Goal: Transaction & Acquisition: Purchase product/service

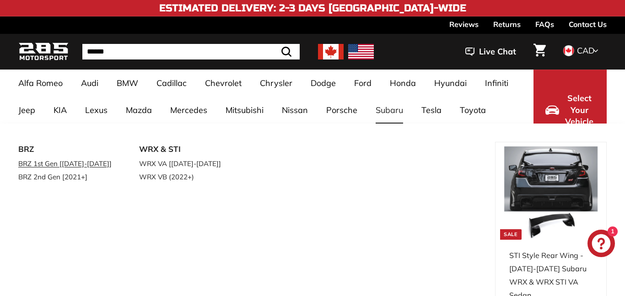
click at [49, 162] on link "BRZ 1st Gen [[DATE]-[DATE]]" at bounding box center [65, 163] width 95 height 13
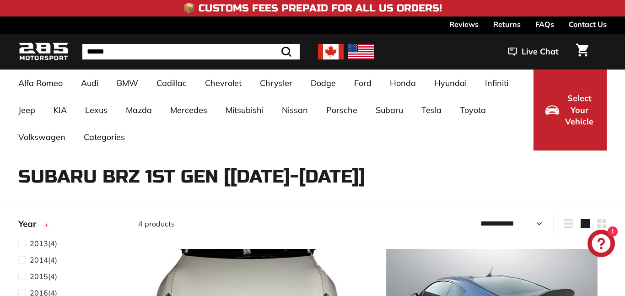
select select "**********"
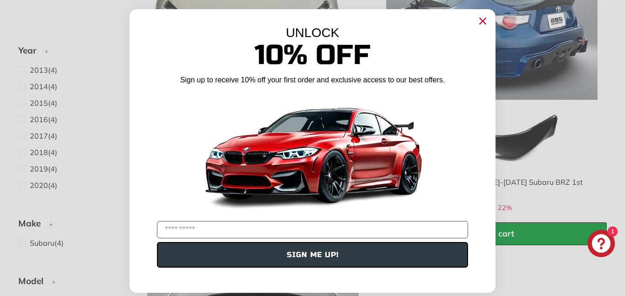
scroll to position [275, 0]
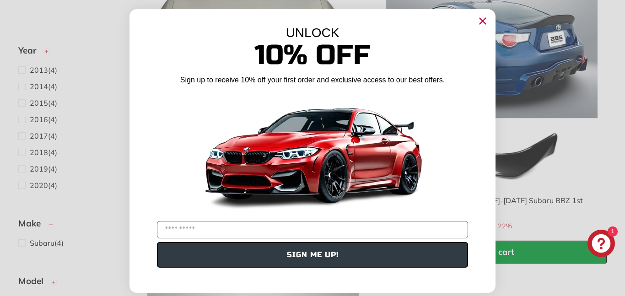
click at [483, 21] on icon "Close dialog" at bounding box center [483, 21] width 6 height 6
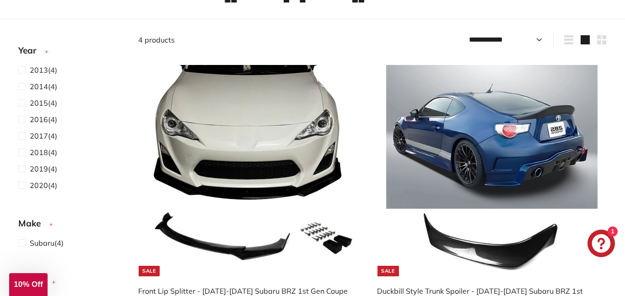
scroll to position [190, 0]
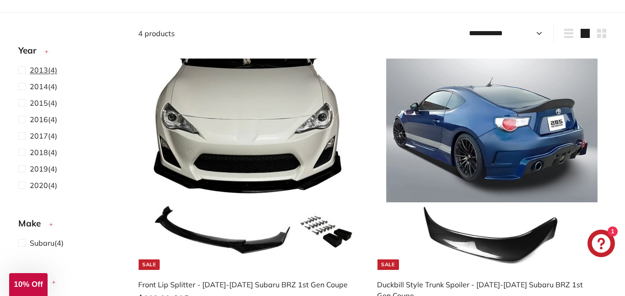
click at [37, 71] on span "2013" at bounding box center [39, 69] width 18 height 9
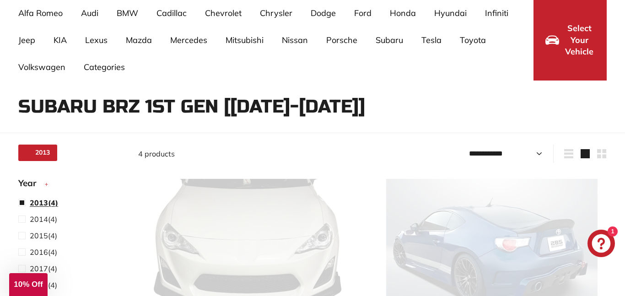
scroll to position [60, 0]
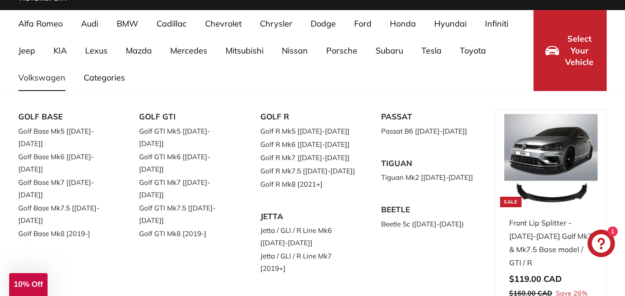
select select "**********"
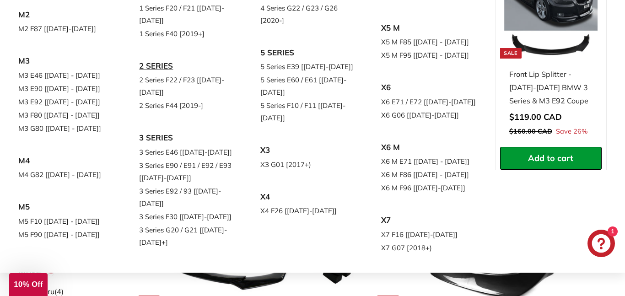
scroll to position [169, 0]
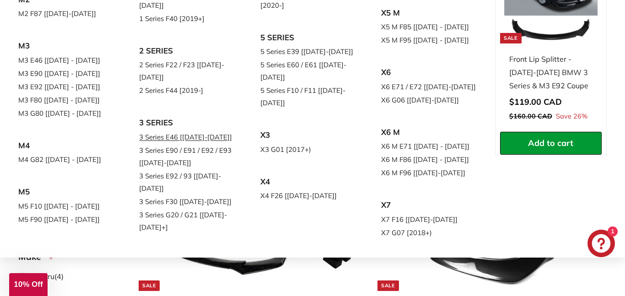
click at [159, 136] on link "3 Series E46 [[DATE]-[DATE]]" at bounding box center [186, 136] width 95 height 13
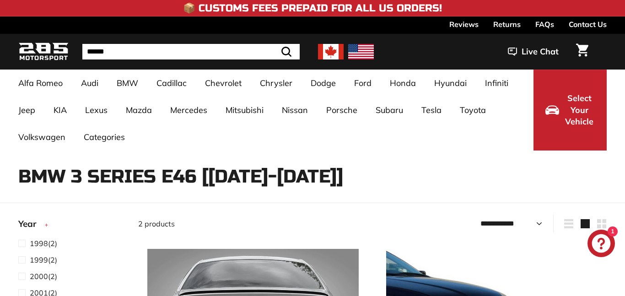
select select "**********"
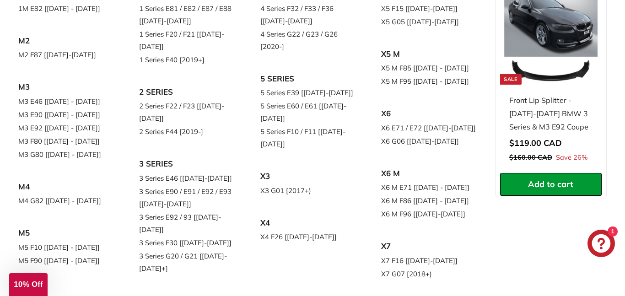
scroll to position [147, 0]
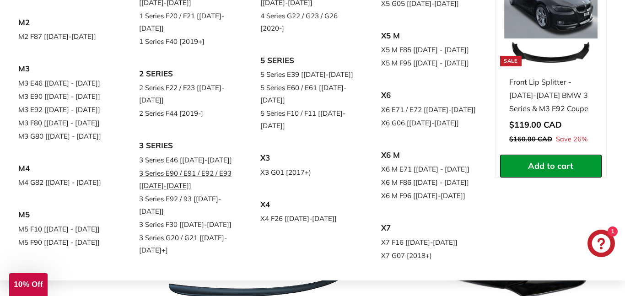
click at [165, 180] on link "3 Series E90 / E91 / E92 / E93 [[DATE]-[DATE]]" at bounding box center [186, 180] width 95 height 26
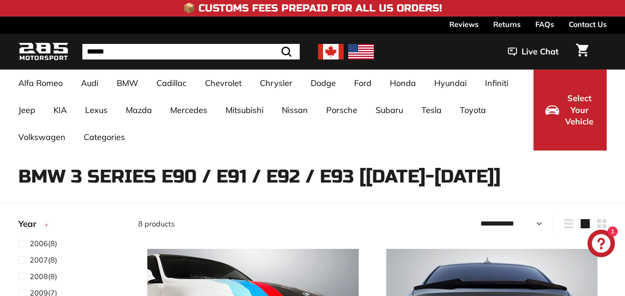
select select "**********"
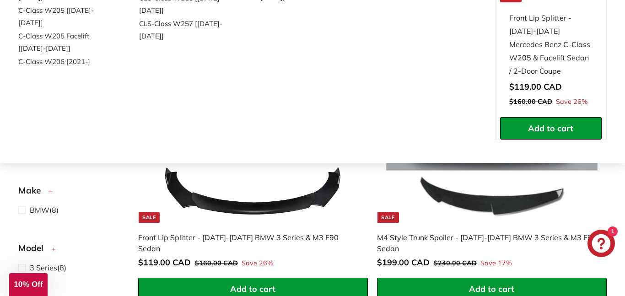
scroll to position [238, 0]
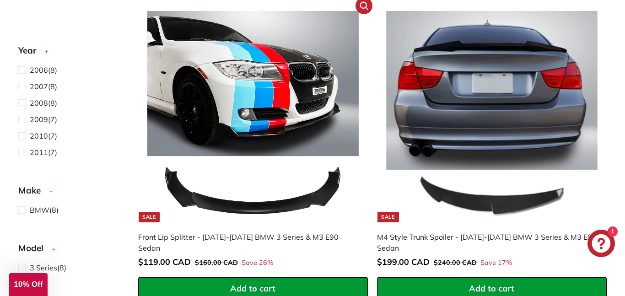
click at [262, 240] on div "Front Lip Splitter - [DATE]-[DATE] BMW 3 Series & M3 E90 Sedan" at bounding box center [248, 243] width 221 height 22
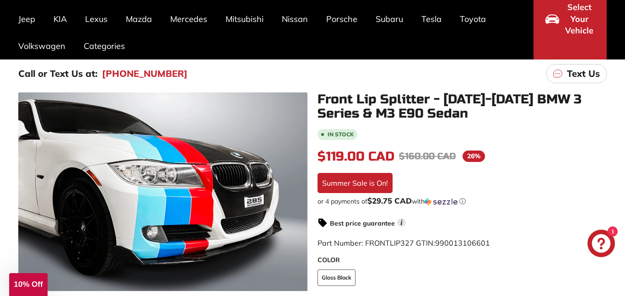
scroll to position [92, 0]
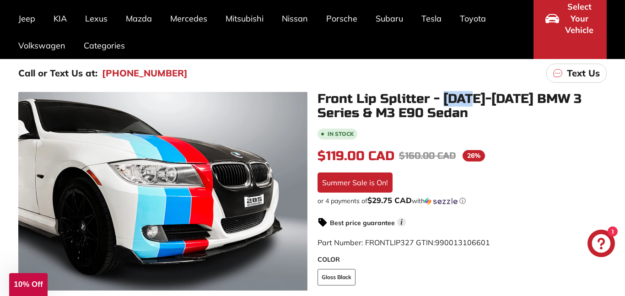
drag, startPoint x: 476, startPoint y: 97, endPoint x: 443, endPoint y: 94, distance: 32.6
click at [443, 94] on h1 "Front Lip Splitter - [DATE]-[DATE] BMW 3 Series & M3 E90 Sedan" at bounding box center [462, 106] width 289 height 28
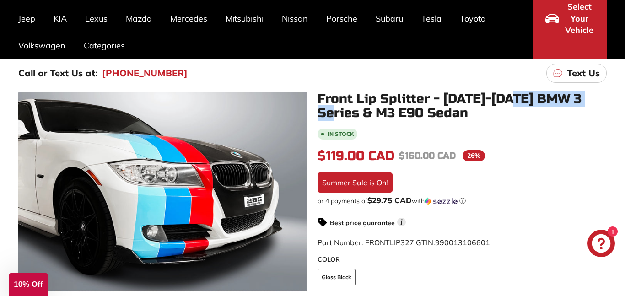
drag, startPoint x: 513, startPoint y: 103, endPoint x: 605, endPoint y: 101, distance: 91.6
click at [605, 101] on h1 "Front Lip Splitter - [DATE]-[DATE] BMW 3 Series & M3 E90 Sedan" at bounding box center [462, 106] width 289 height 28
copy h1 "BMW 3 Series"
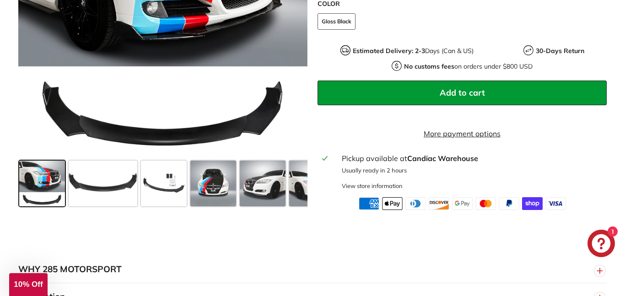
scroll to position [348, 0]
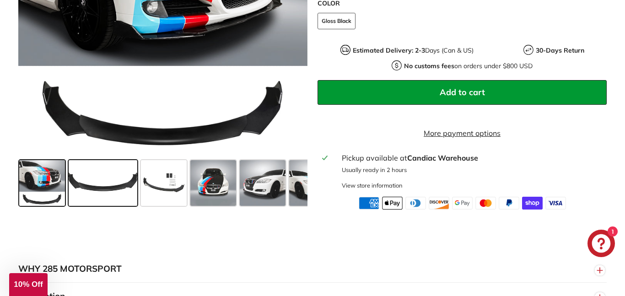
click at [95, 203] on span at bounding box center [103, 183] width 69 height 46
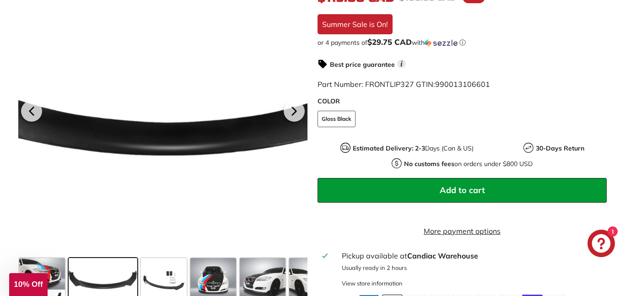
scroll to position [238, 0]
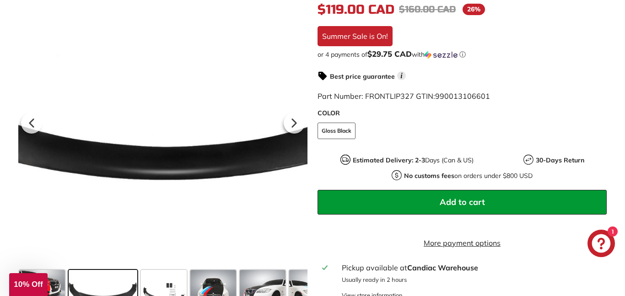
click at [162, 114] on div at bounding box center [162, 121] width 289 height 289
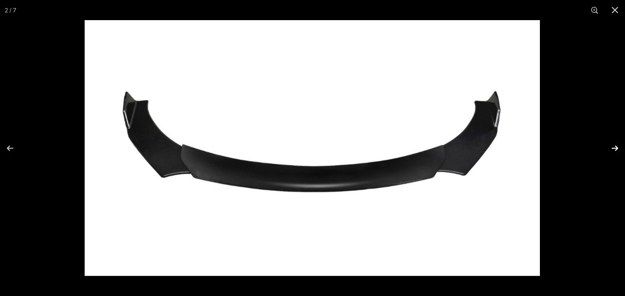
click at [607, 128] on button at bounding box center [609, 148] width 32 height 46
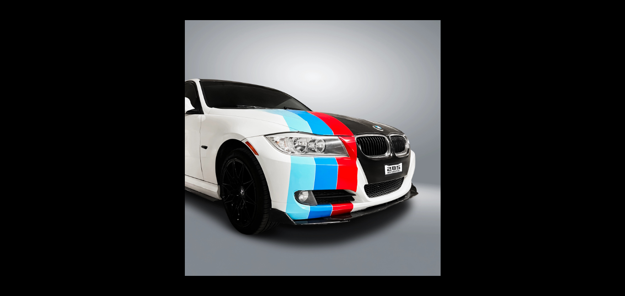
scroll to position [0, 79]
click at [138, 25] on div at bounding box center [312, 148] width 625 height 296
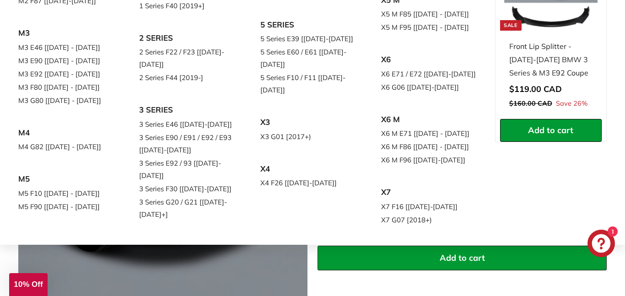
scroll to position [183, 0]
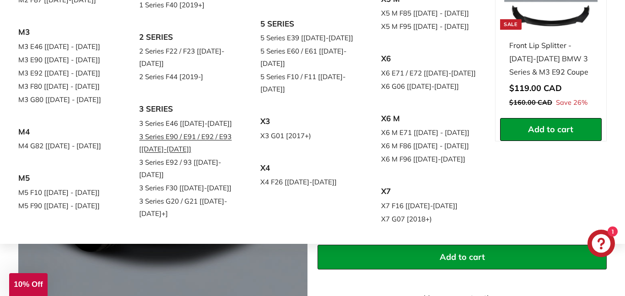
click at [163, 137] on link "3 Series E90 / E91 / E92 / E93 [[DATE]-[DATE]]" at bounding box center [186, 143] width 95 height 26
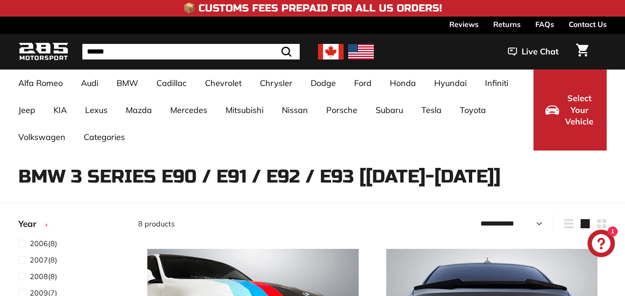
select select "**********"
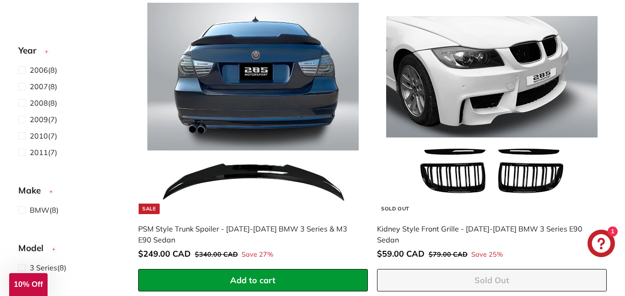
scroll to position [568, 0]
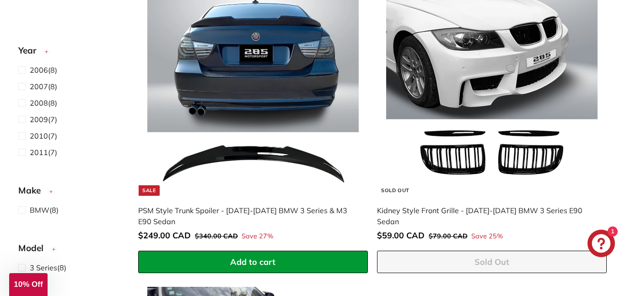
click at [469, 60] on img at bounding box center [492, 90] width 212 height 212
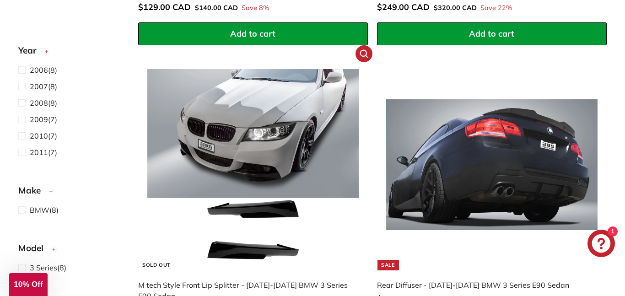
scroll to position [1117, 0]
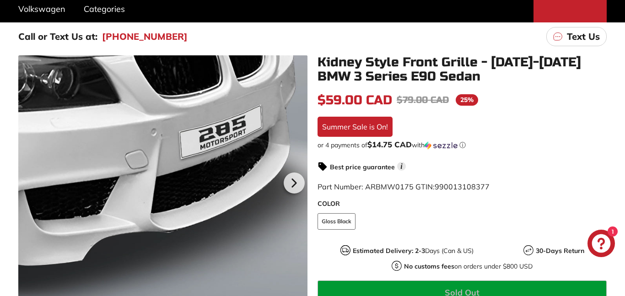
click at [240, 144] on div at bounding box center [162, 181] width 289 height 253
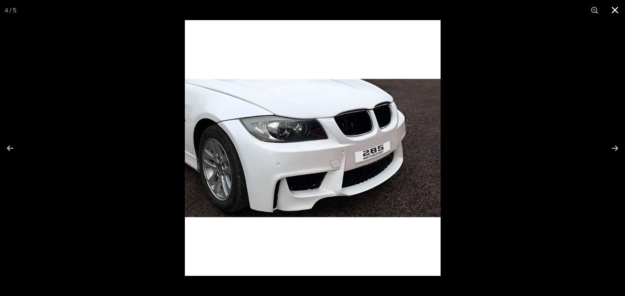
click at [111, 89] on div at bounding box center [312, 148] width 625 height 296
